Goal: Communication & Community: Answer question/provide support

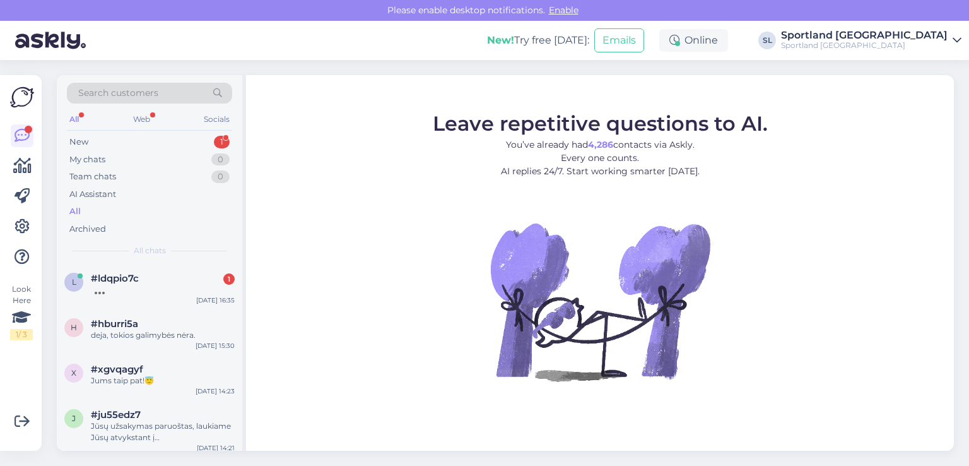
click at [138, 281] on span "#ldqpio7c" at bounding box center [115, 278] width 48 height 11
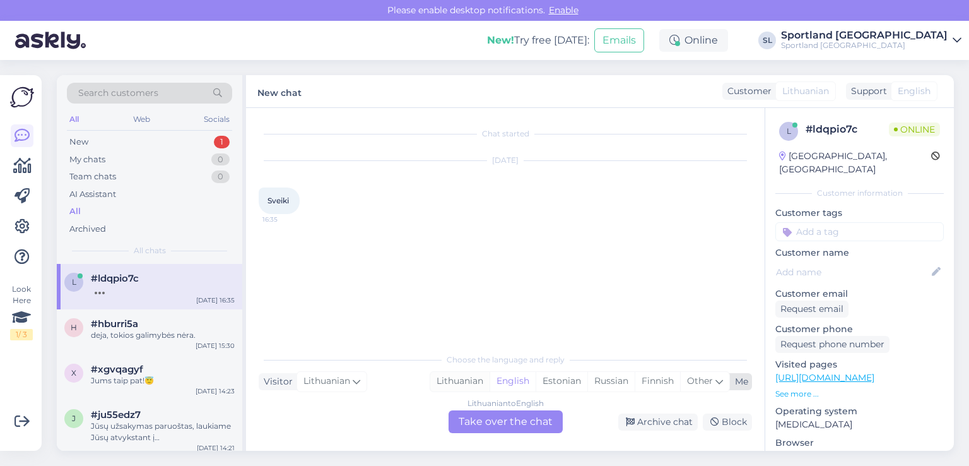
click at [456, 374] on div "Lithuanian" at bounding box center [459, 381] width 59 height 19
click at [495, 422] on div "Lithuanian to Lithuanian Take over the chat" at bounding box center [506, 421] width 114 height 23
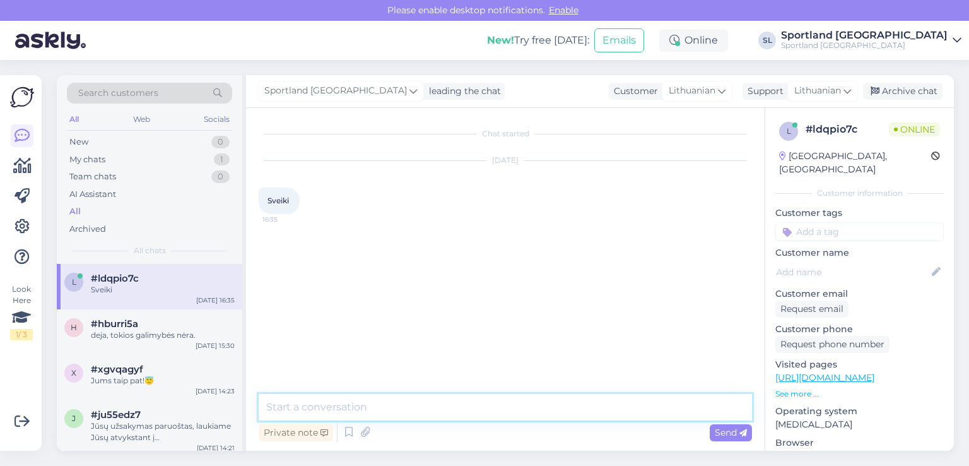
click at [466, 412] on textarea at bounding box center [505, 407] width 493 height 26
type textarea "Sveiki"
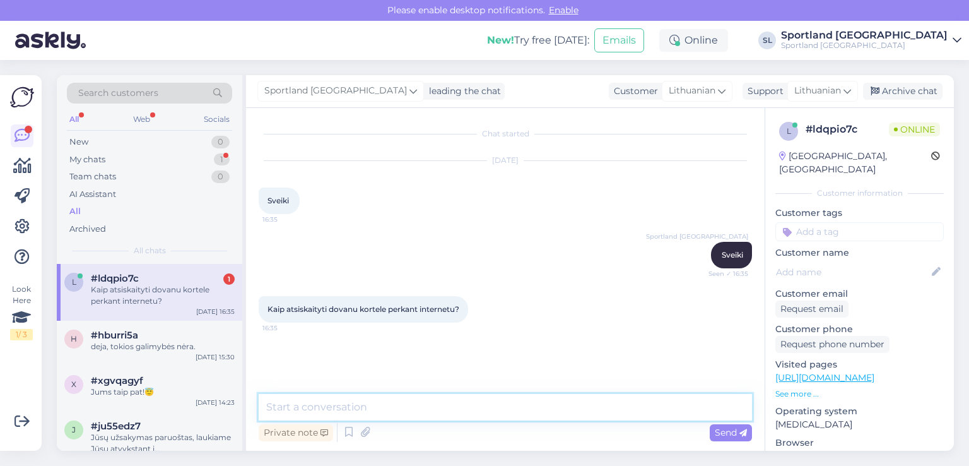
click at [502, 399] on textarea at bounding box center [505, 407] width 493 height 26
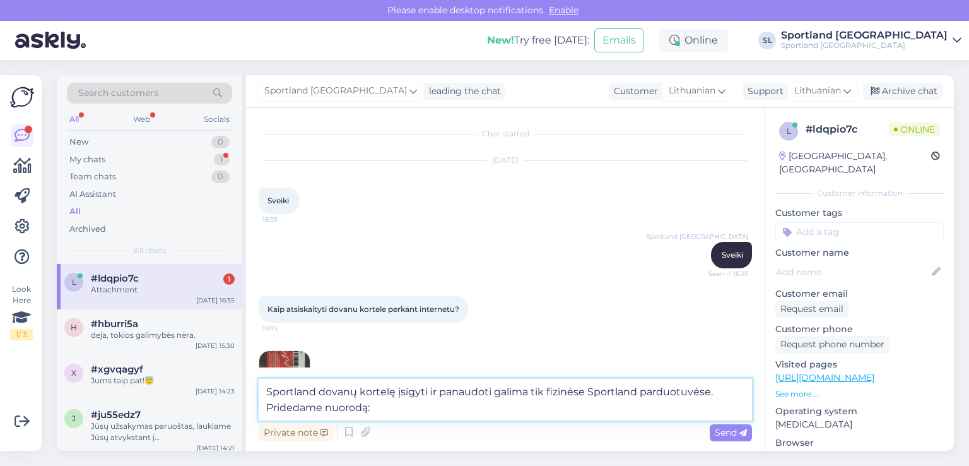
scroll to position [49, 0]
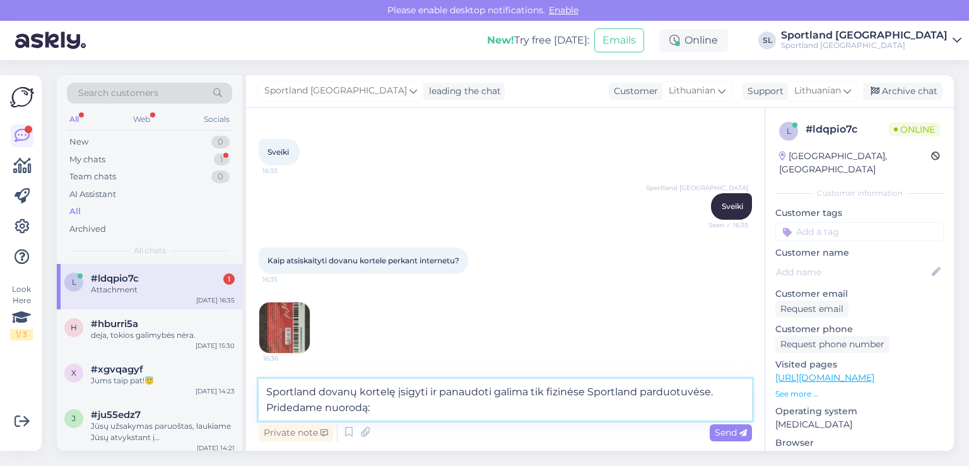
paste textarea "[URL][DOMAIN_NAME]"
type textarea "Sportland dovanų kortelę įsigyti ir panaudoti galima tik fizinėse Sportland par…"
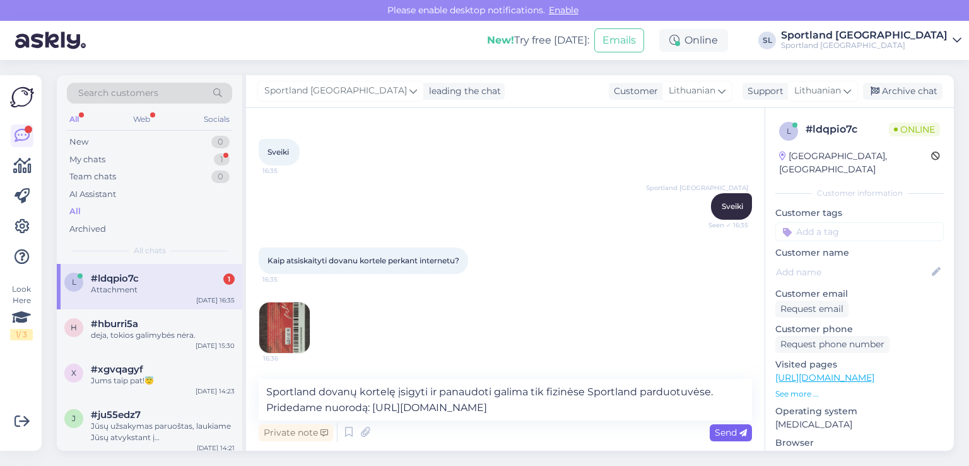
click at [736, 435] on span "Send" at bounding box center [731, 431] width 32 height 11
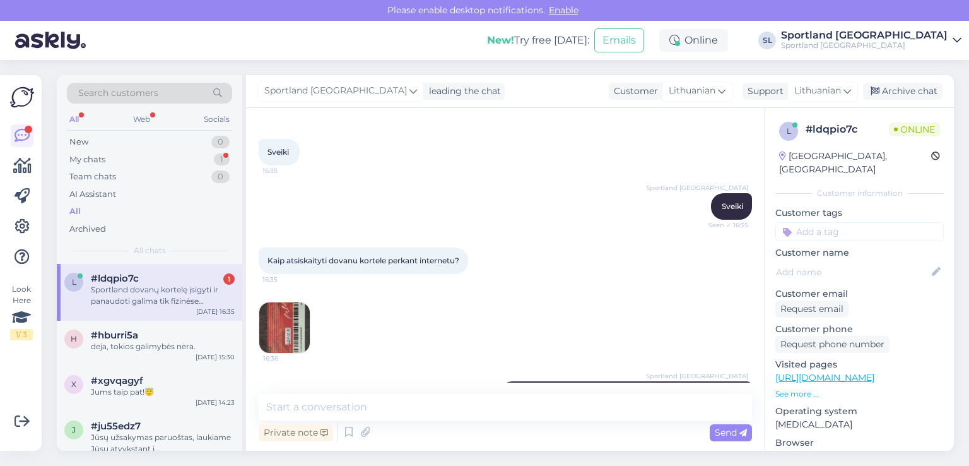
scroll to position [110, 0]
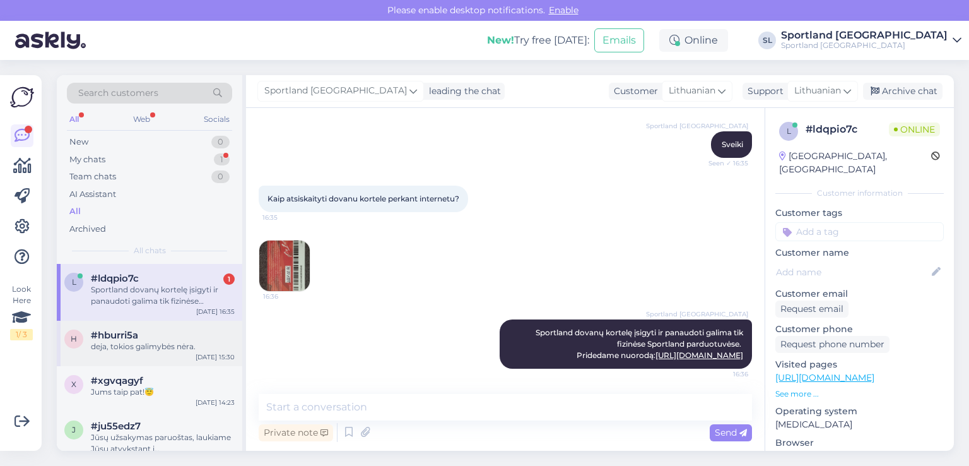
click at [154, 346] on div "deja, tokios galimybės nėra." at bounding box center [163, 346] width 144 height 11
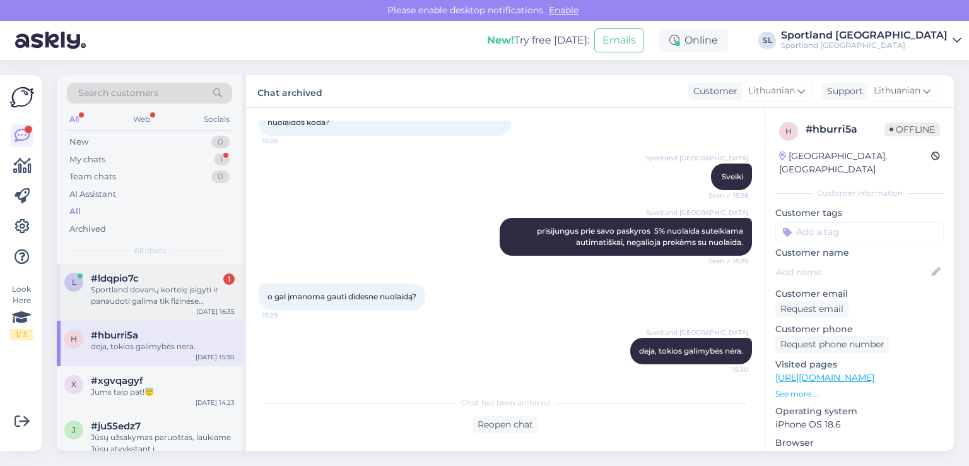
click at [146, 303] on div "Sportland dovanų kortelę įsigyti ir panaudoti galima tik fizinėse Sportland par…" at bounding box center [163, 295] width 144 height 23
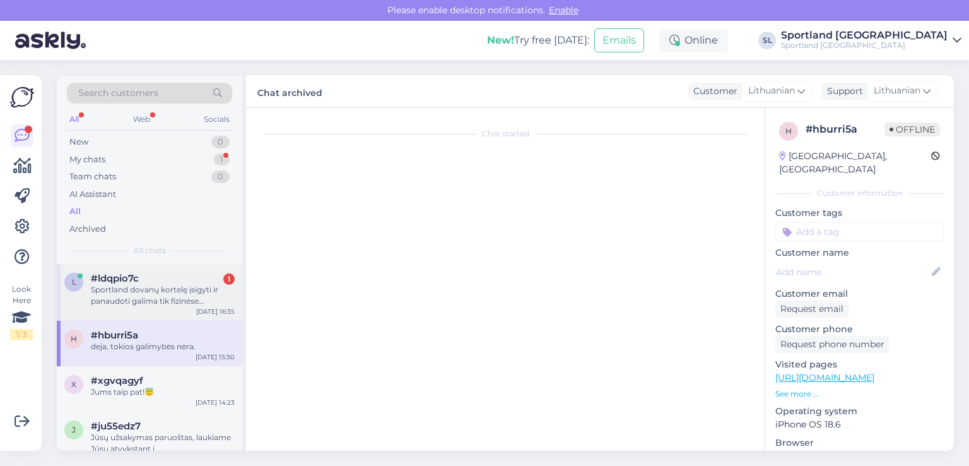
scroll to position [26, 0]
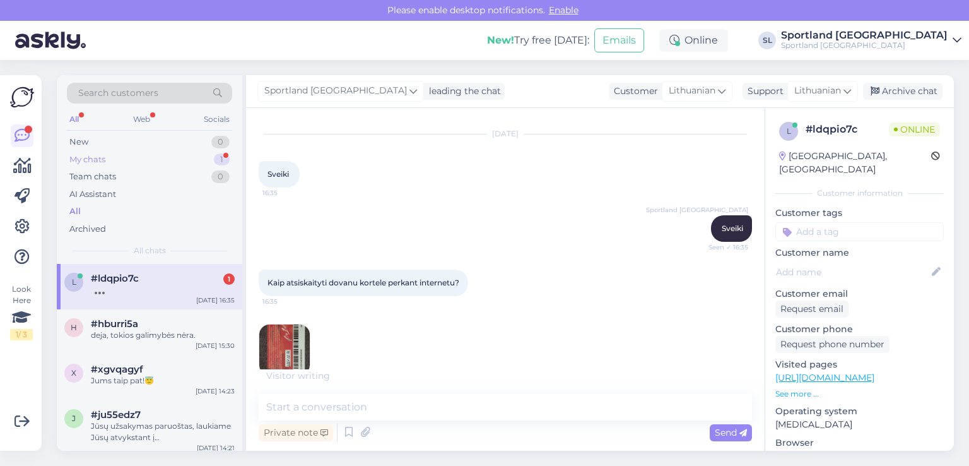
click at [141, 164] on div "My chats 1" at bounding box center [149, 160] width 165 height 18
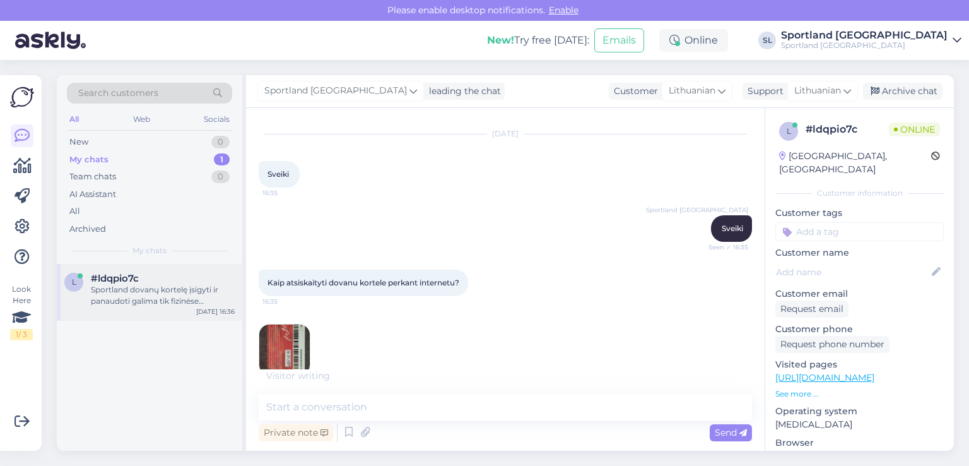
click at [148, 288] on div "Sportland dovanų kortelę įsigyti ir panaudoti galima tik fizinėse Sportland par…" at bounding box center [163, 295] width 144 height 23
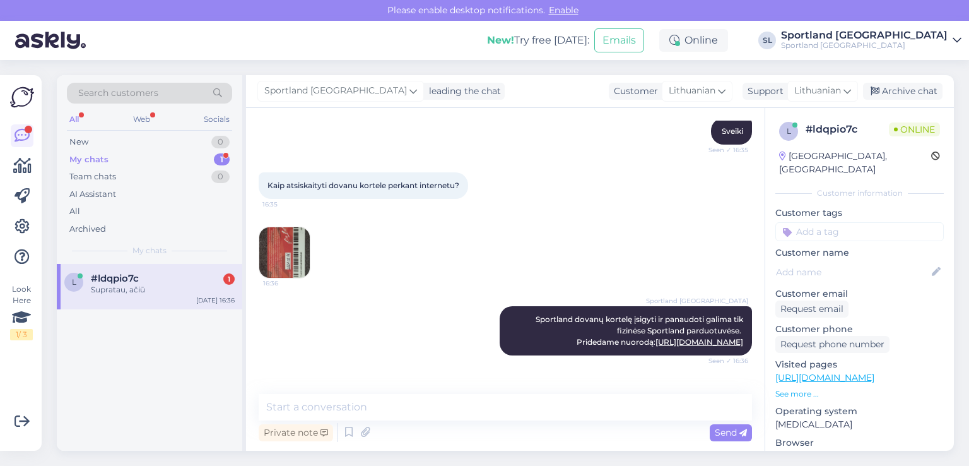
scroll to position [165, 0]
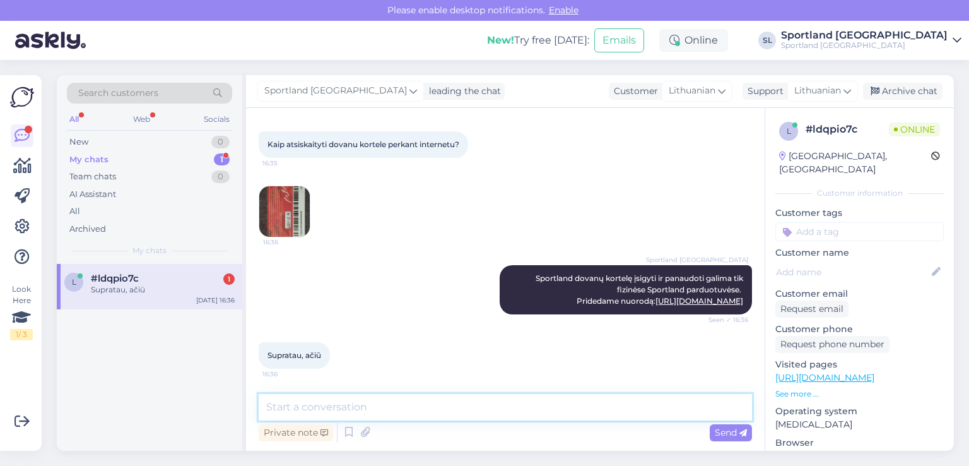
click at [514, 409] on textarea at bounding box center [505, 407] width 493 height 26
type textarea "Nėra už ką, geros dienos :)"
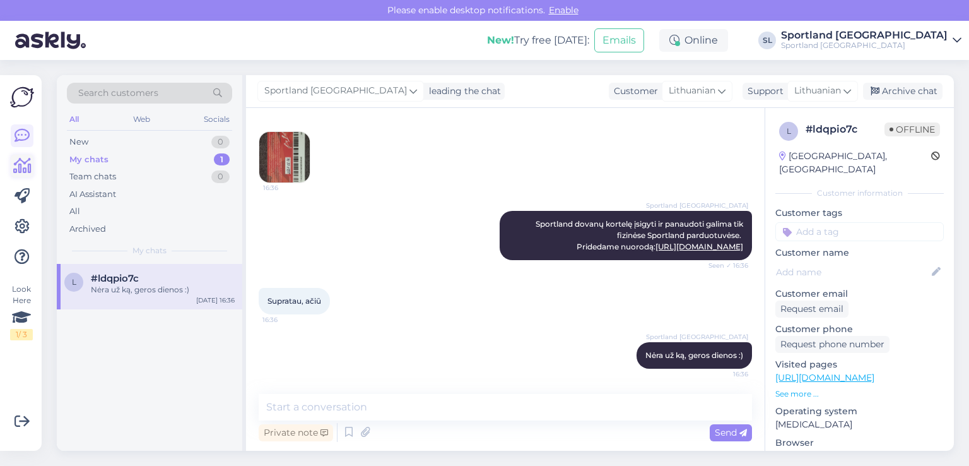
click at [28, 172] on icon at bounding box center [22, 165] width 18 height 15
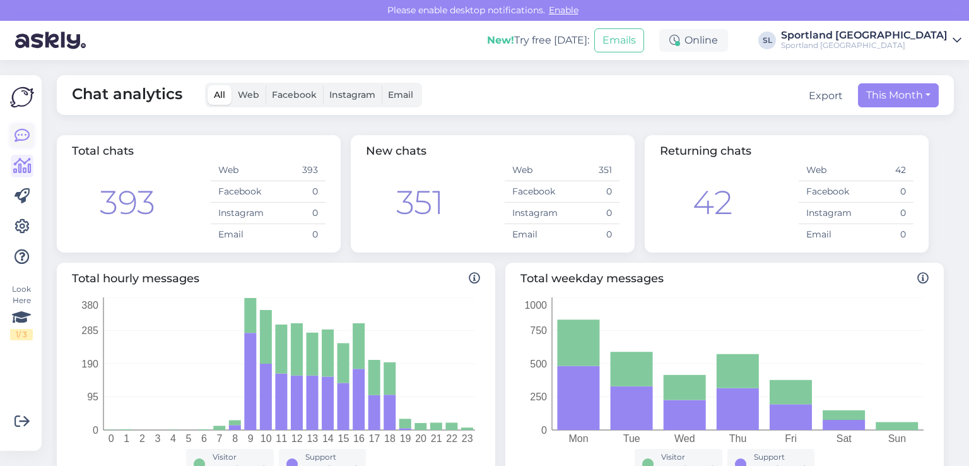
click at [23, 130] on icon at bounding box center [22, 135] width 15 height 15
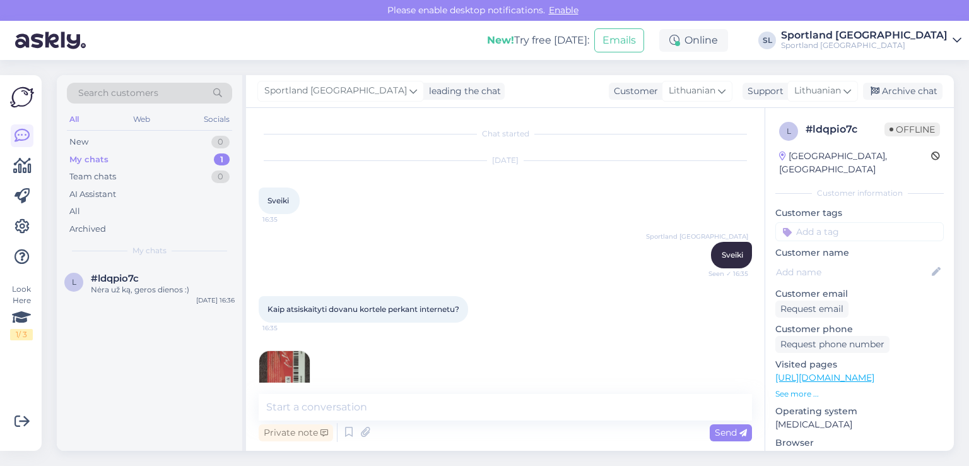
scroll to position [219, 0]
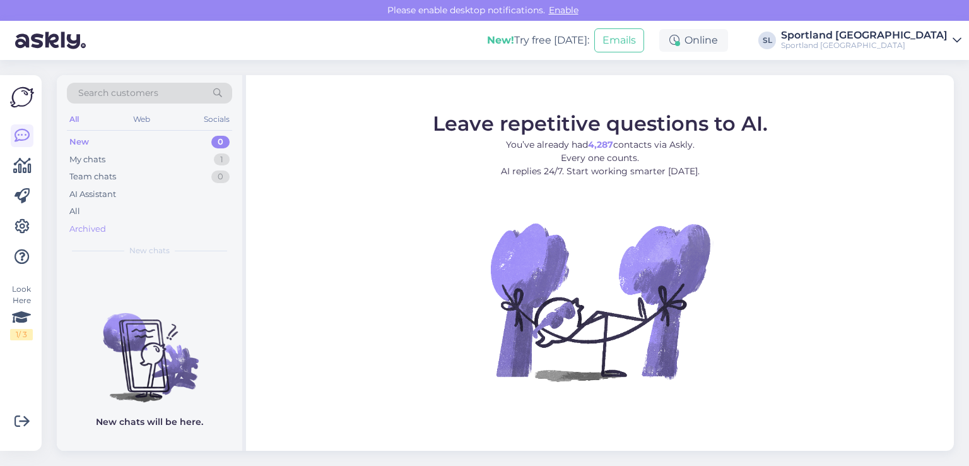
click at [112, 220] on div "Archived" at bounding box center [149, 229] width 165 height 18
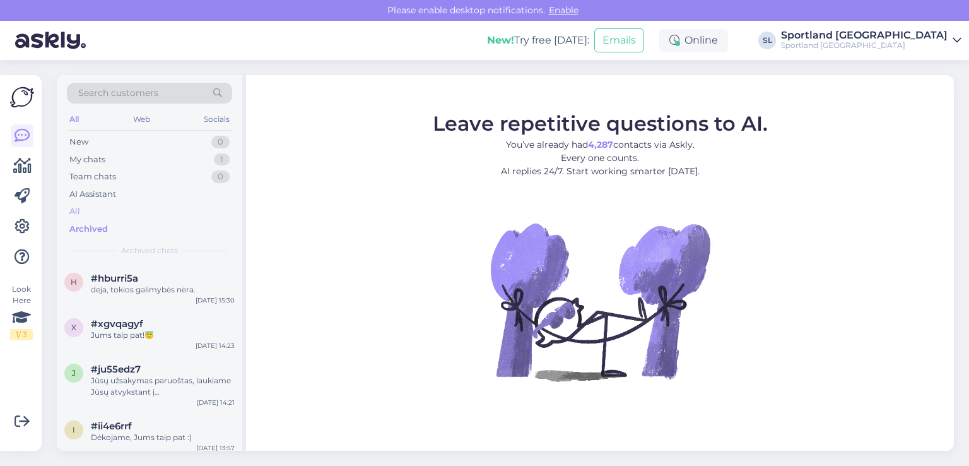
click at [109, 209] on div "All" at bounding box center [149, 212] width 165 height 18
